Goal: Task Accomplishment & Management: Use online tool/utility

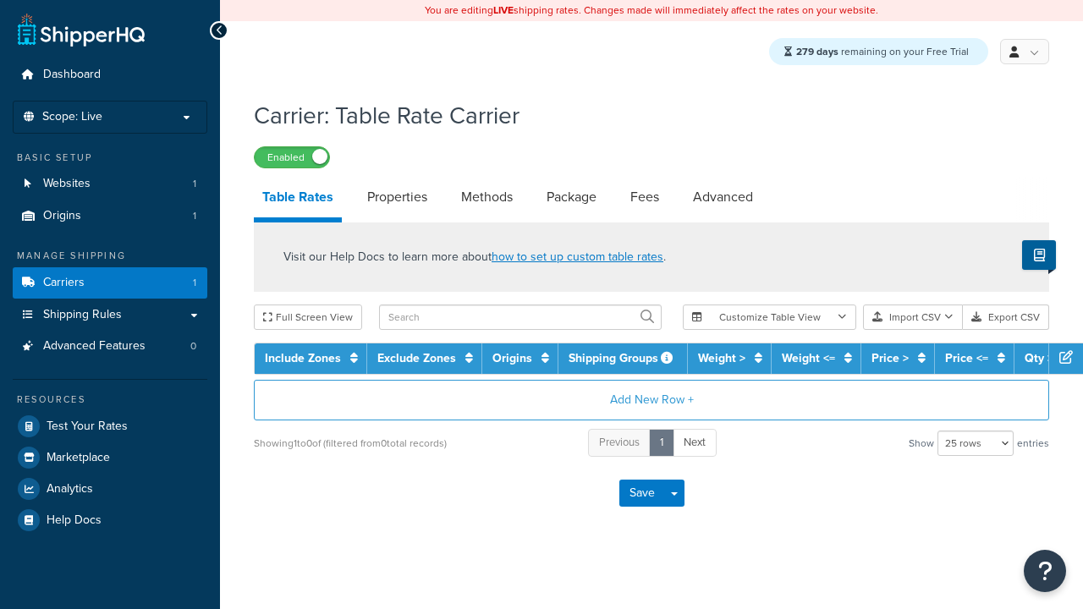
select select "25"
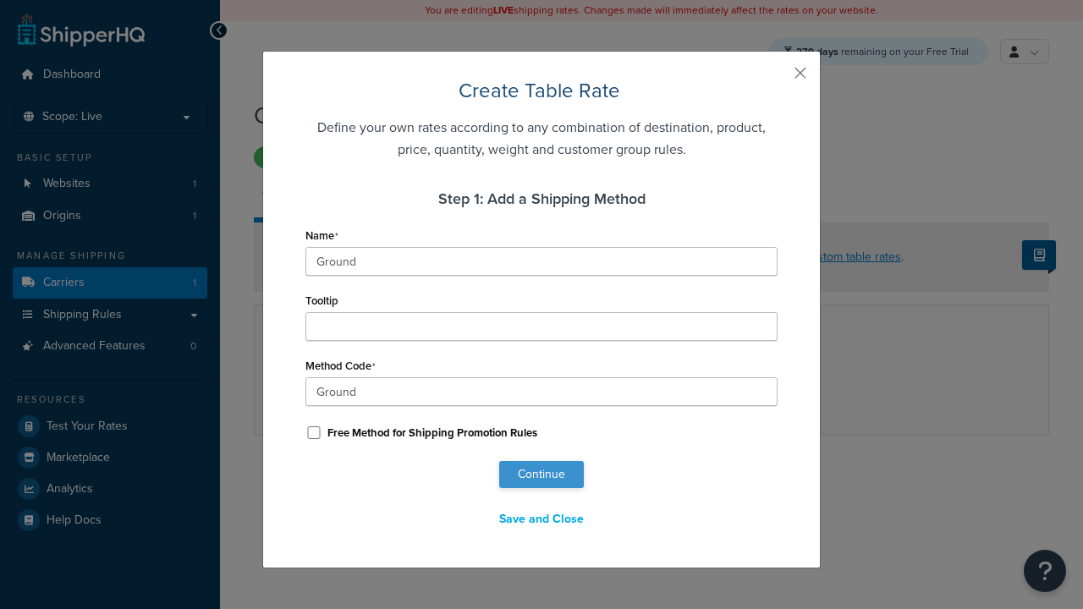
type input "Ground"
click at [541, 475] on button "Continue" at bounding box center [541, 474] width 85 height 27
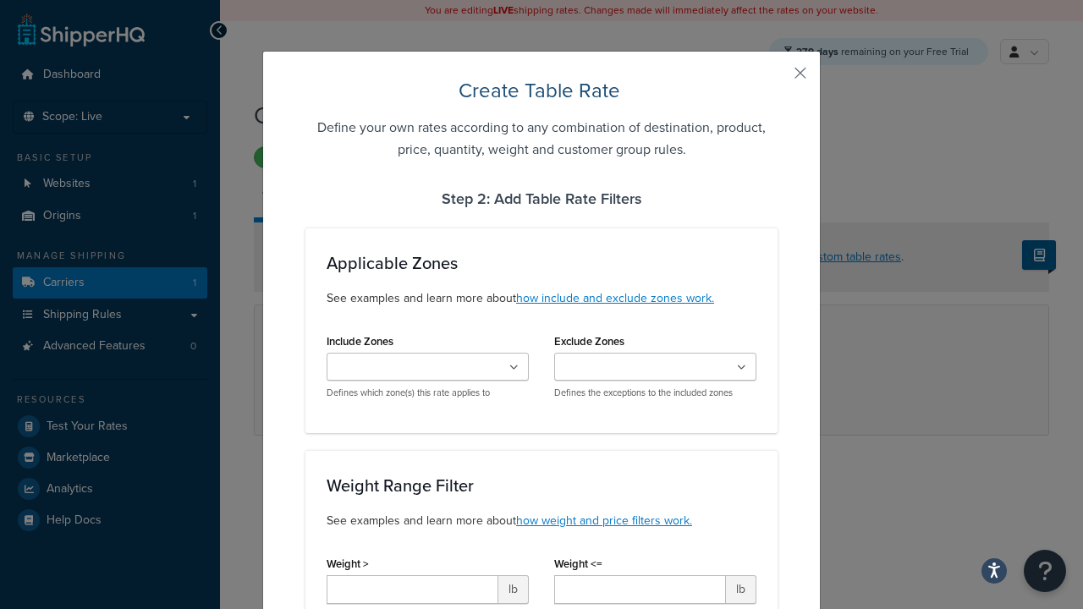
scroll to position [1091, 0]
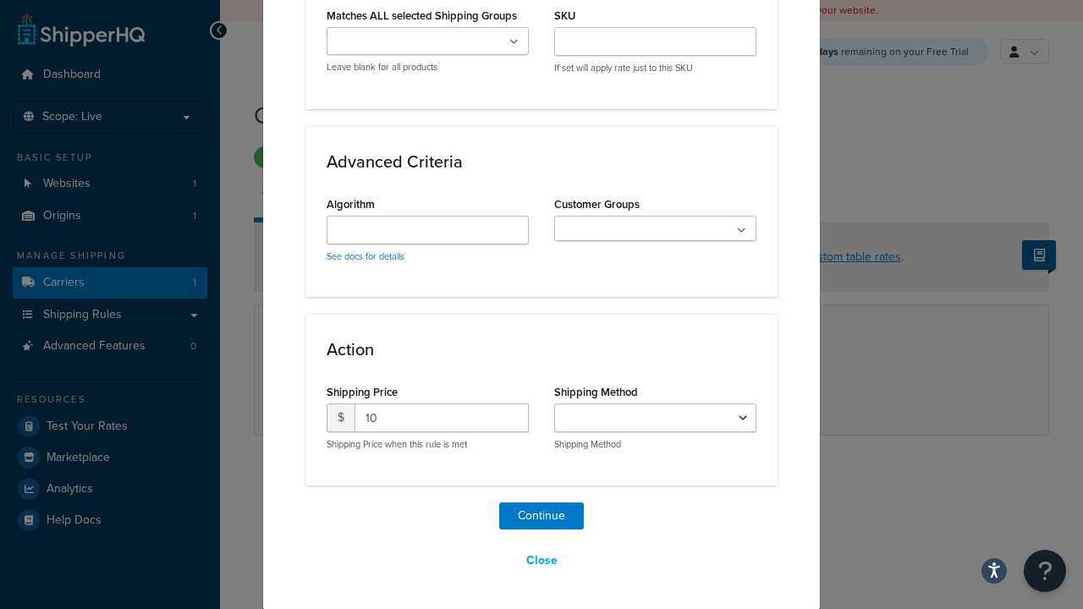
select select "25"
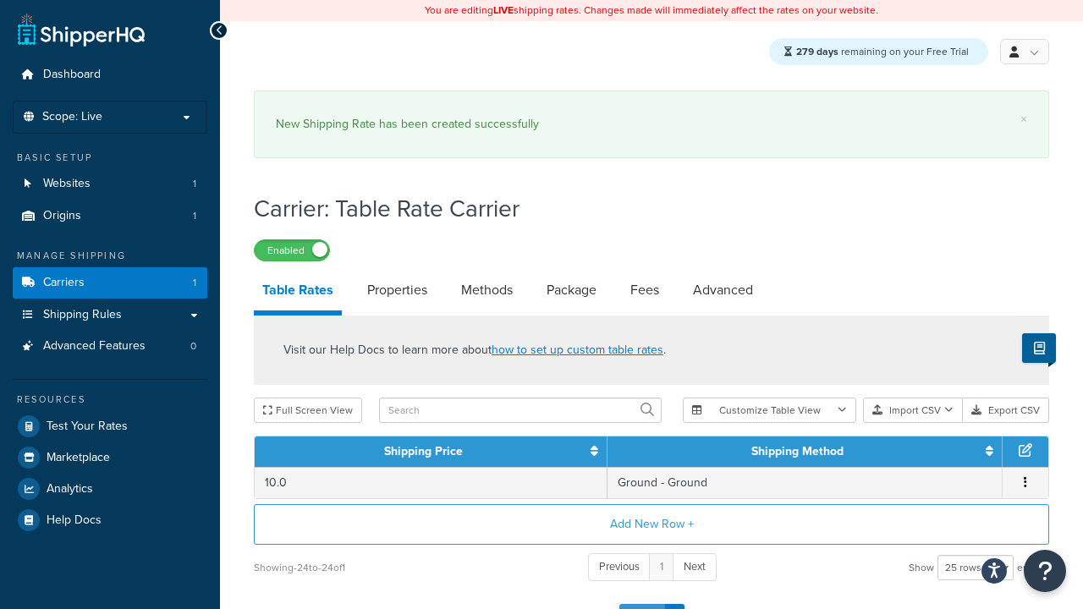
click at [641, 604] on button "Save" at bounding box center [642, 617] width 46 height 27
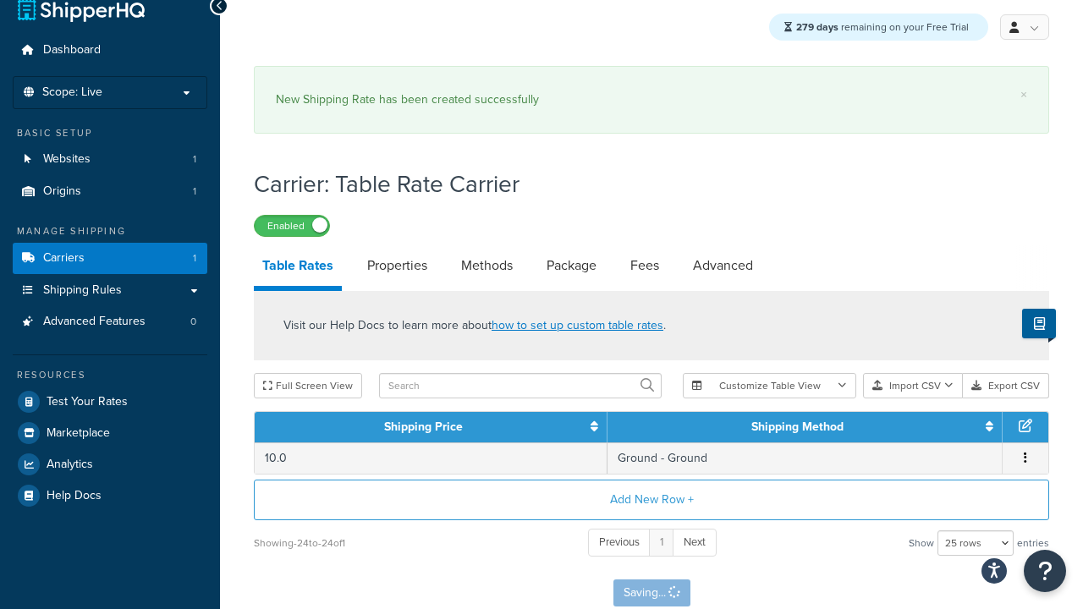
scroll to position [0, 0]
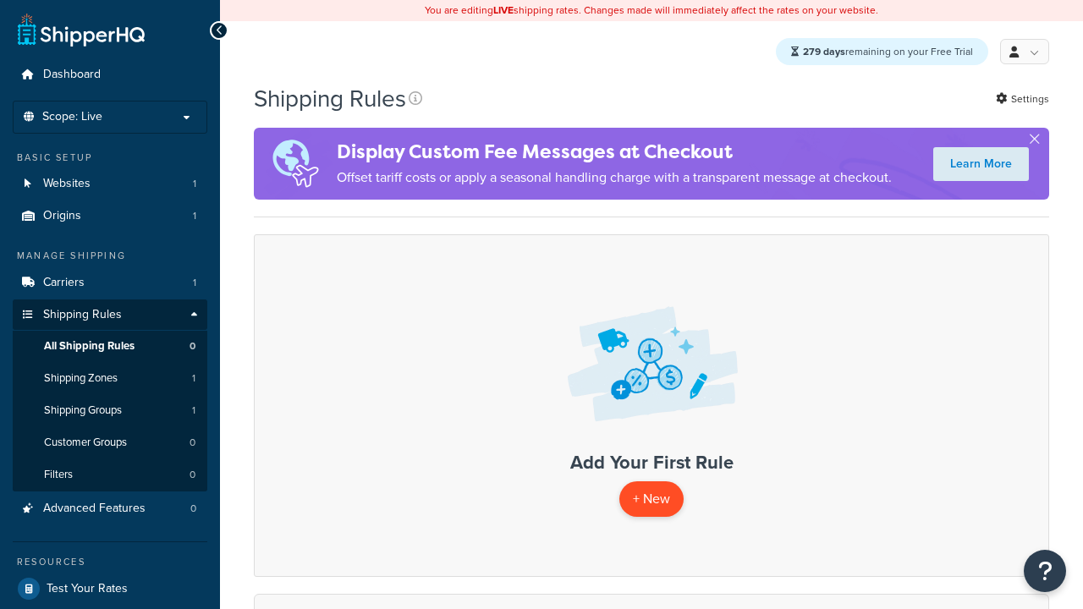
click at [650, 500] on p "+ New" at bounding box center [651, 498] width 64 height 35
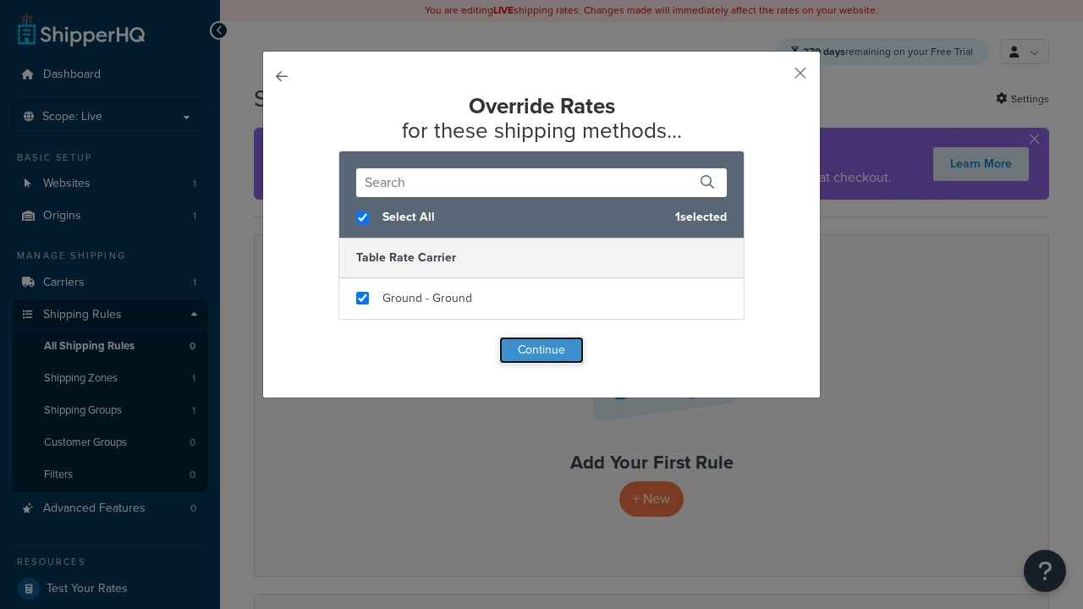
click at [541, 350] on button "Continue" at bounding box center [541, 350] width 85 height 27
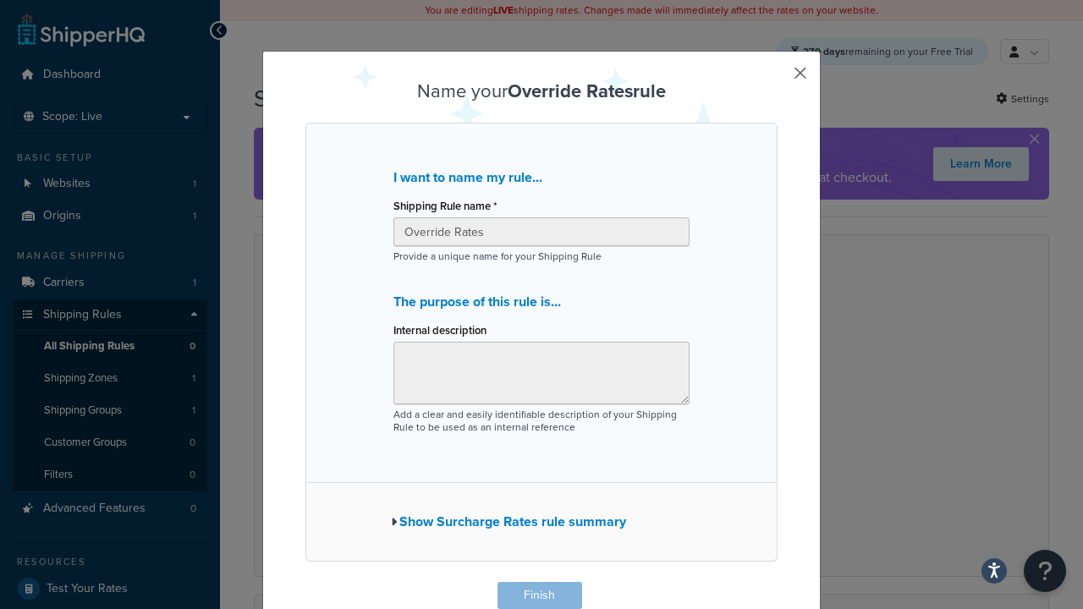
scroll to position [1, 0]
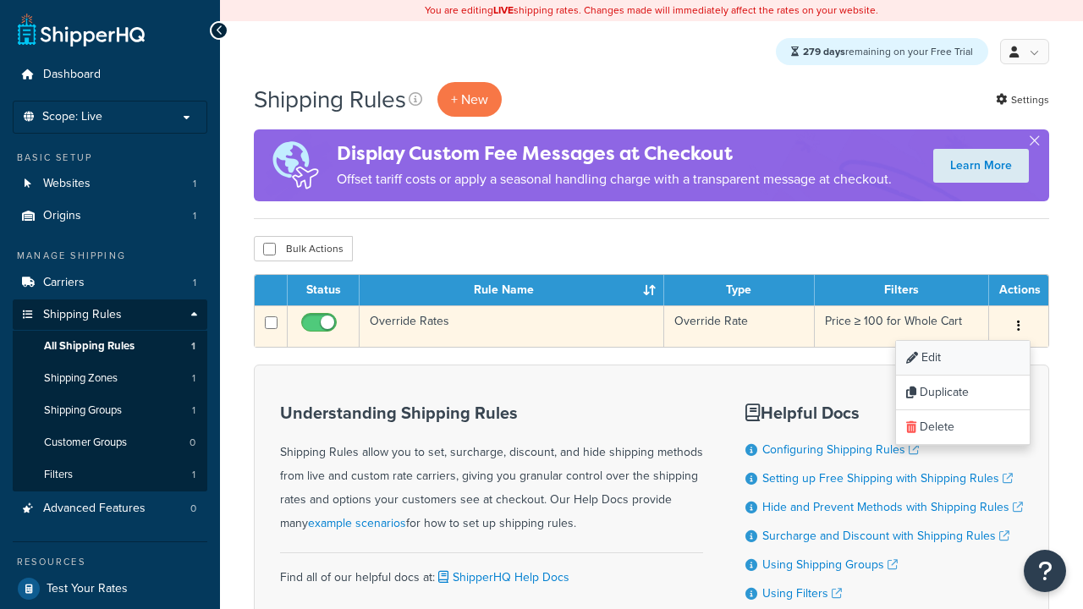
click at [962, 360] on link "Edit" at bounding box center [963, 358] width 134 height 35
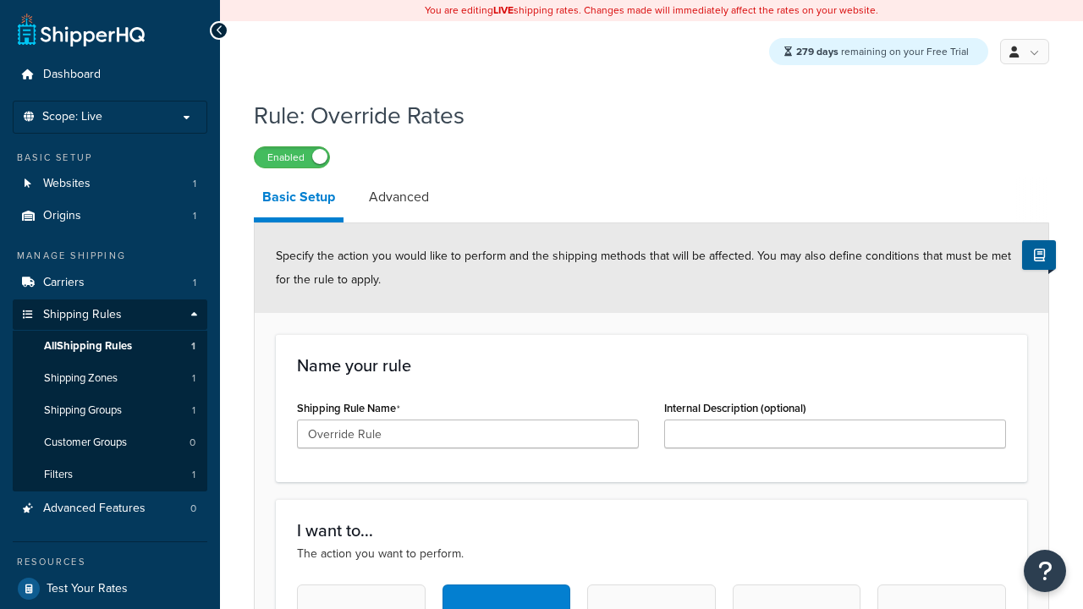
type input "Override Rule"
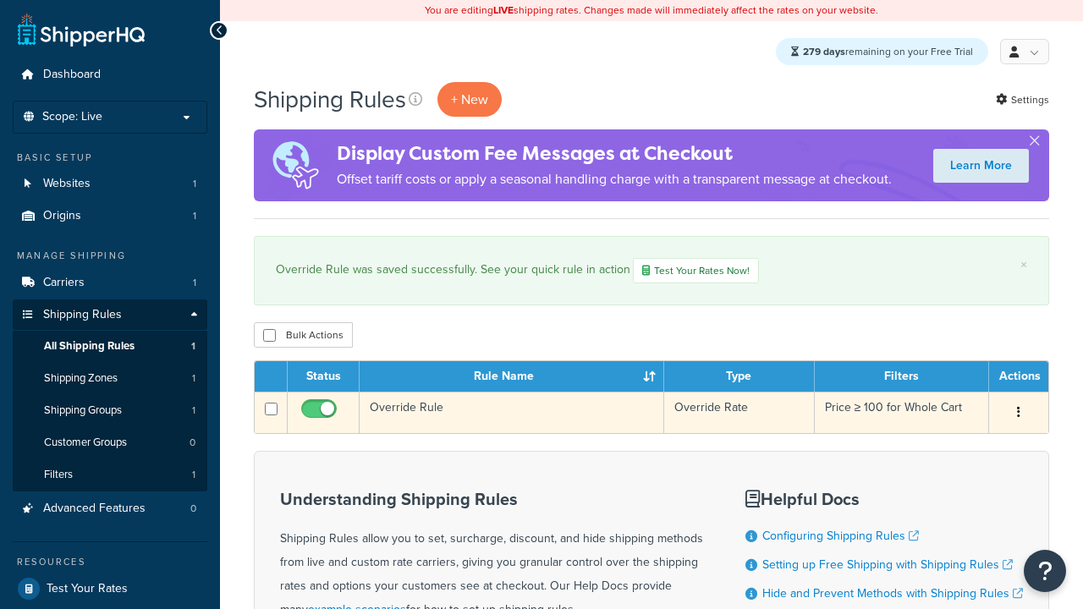
click at [1018, 415] on icon "button" at bounding box center [1018, 412] width 3 height 12
click at [0, 0] on link "Duplicate" at bounding box center [0, 0] width 0 height 0
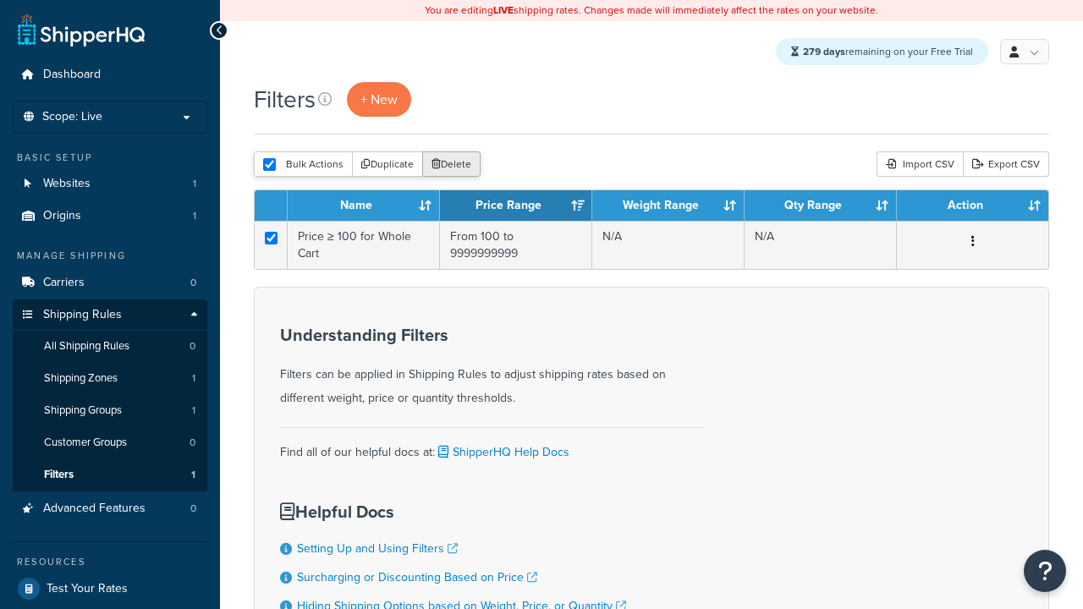
click at [450, 166] on button "Delete" at bounding box center [451, 163] width 58 height 25
